Goal: Task Accomplishment & Management: Use online tool/utility

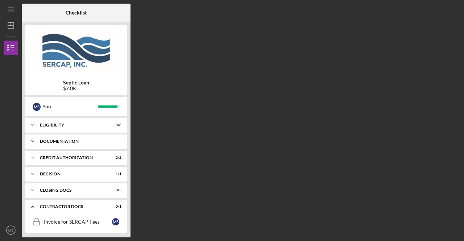
scroll to position [18, 0]
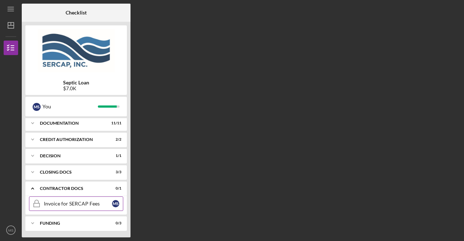
click at [63, 203] on div "Invoice for SERCAP Fees" at bounding box center [78, 204] width 68 height 6
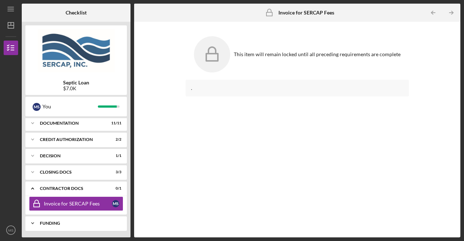
click at [82, 224] on div "Funding" at bounding box center [79, 223] width 78 height 4
